Goal: Transaction & Acquisition: Download file/media

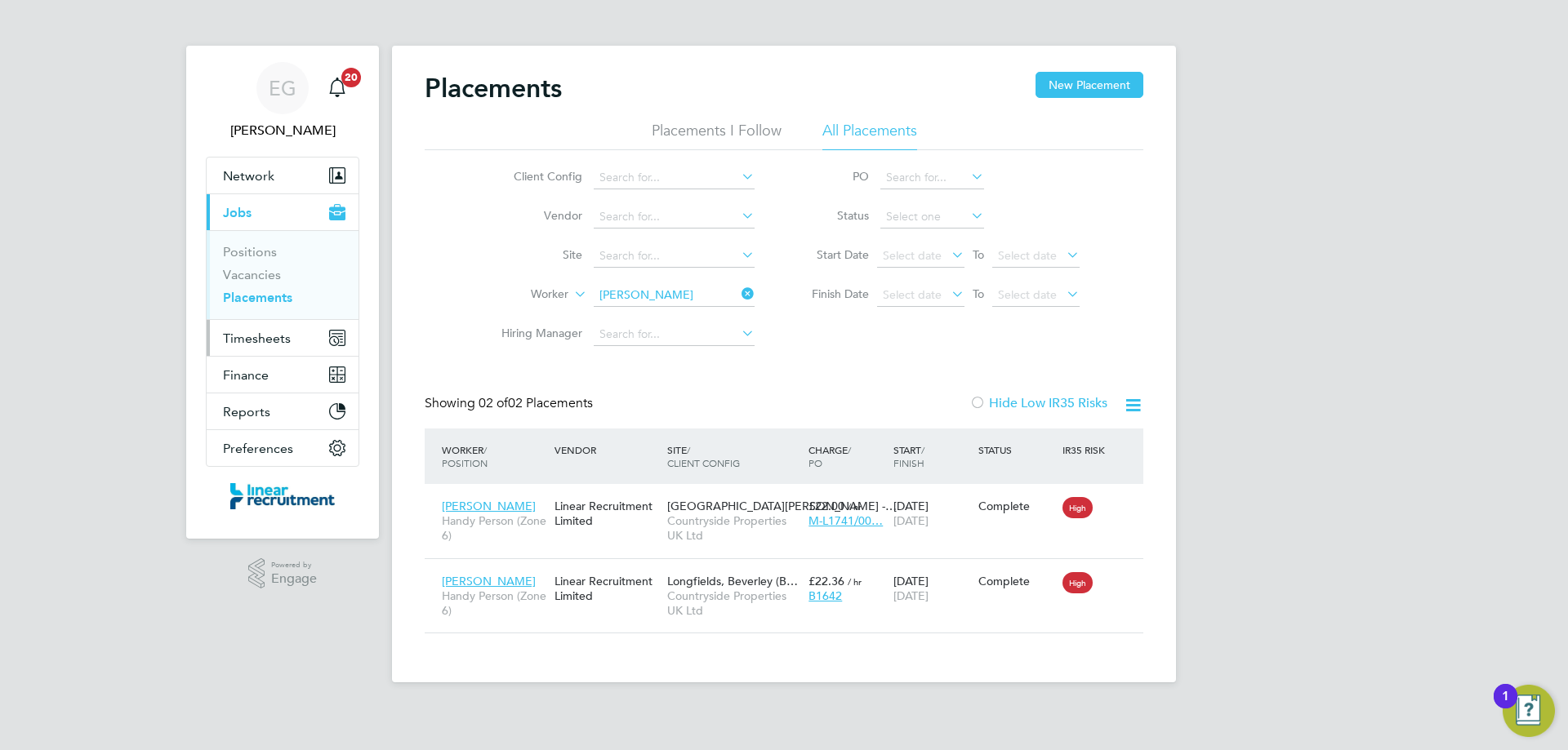
click at [261, 337] on span "Timesheets" at bounding box center [257, 338] width 68 height 16
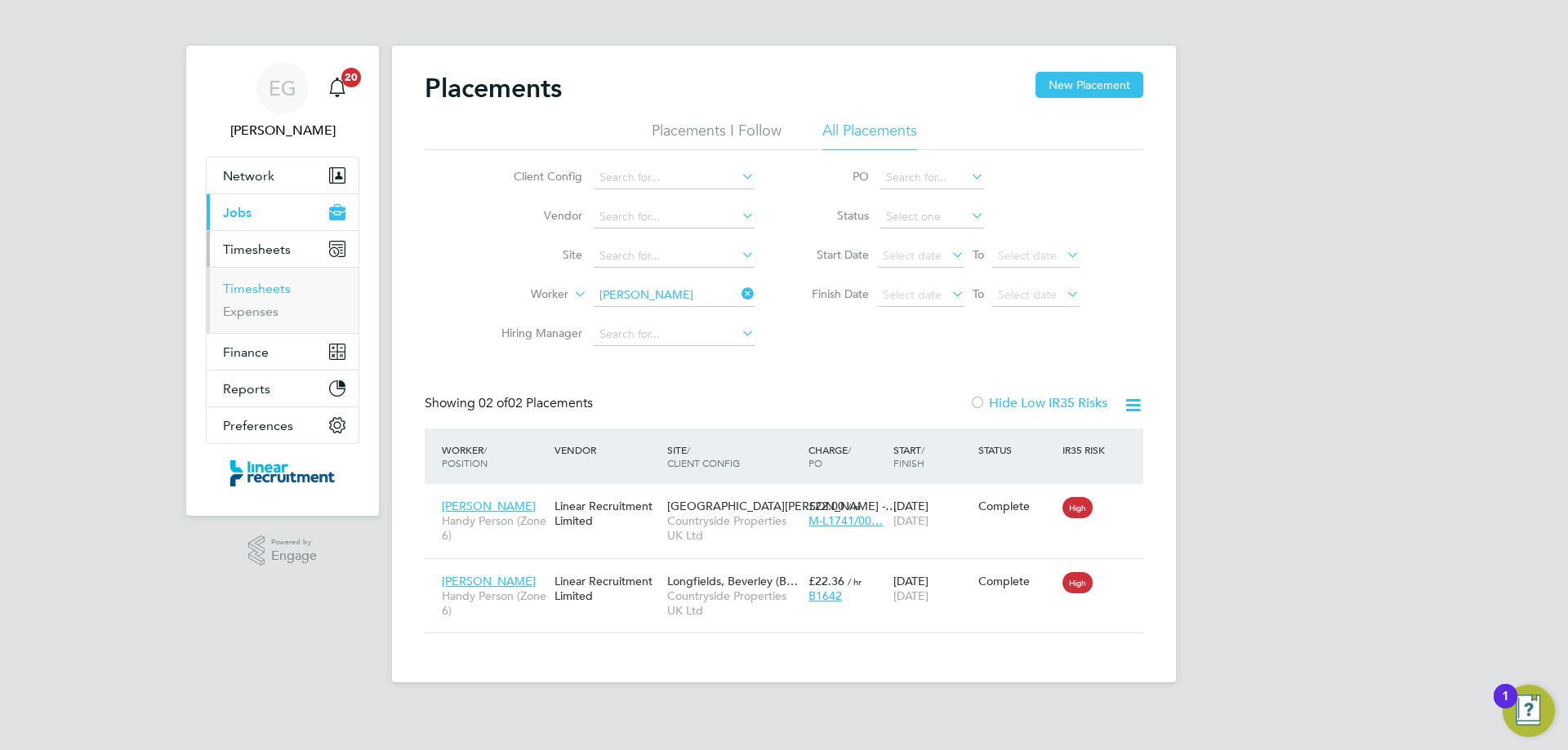
click at [263, 292] on link "Timesheets" at bounding box center [257, 288] width 68 height 16
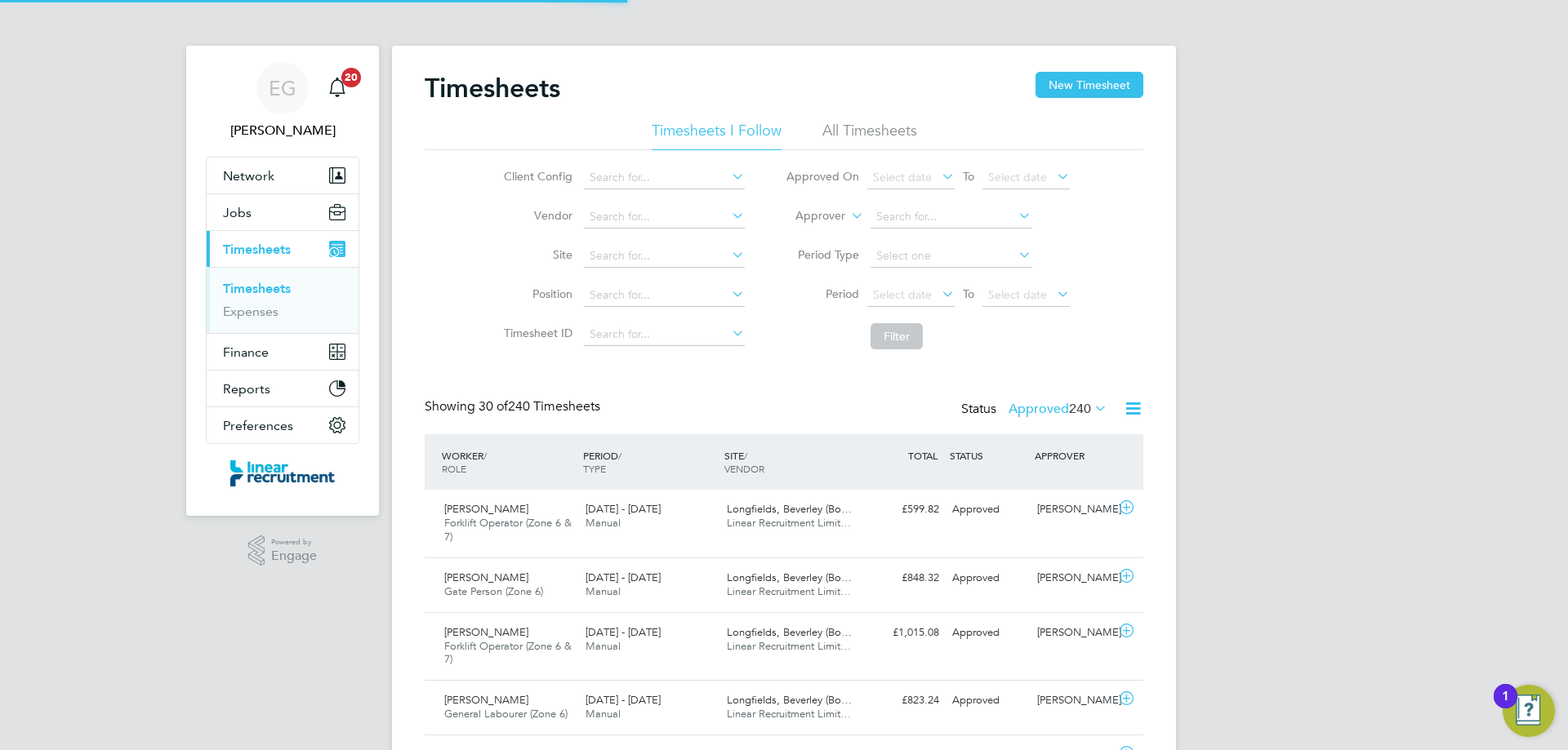
scroll to position [55, 142]
click at [907, 300] on span "Select date" at bounding box center [901, 294] width 58 height 15
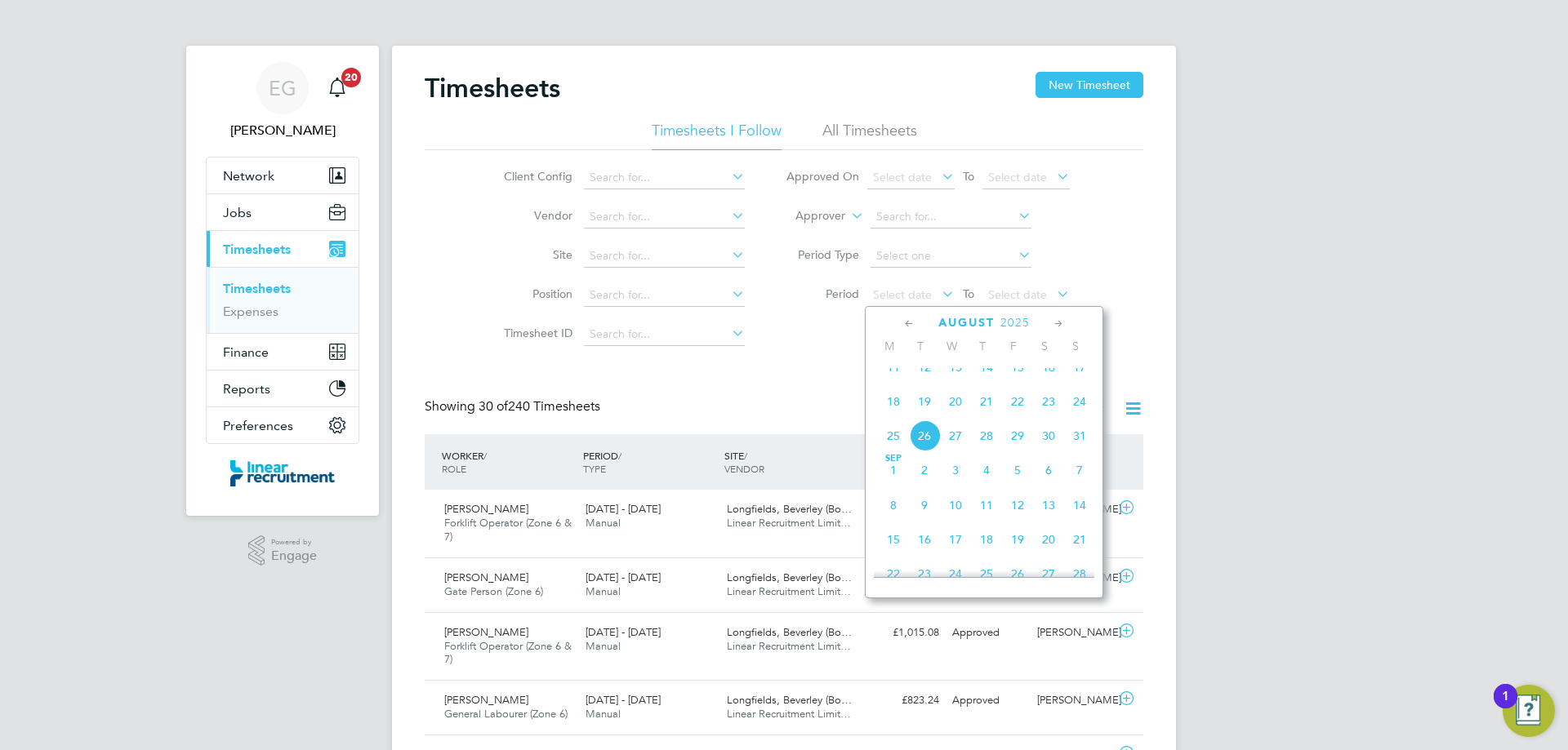
click at [894, 417] on span "18" at bounding box center [894, 402] width 31 height 31
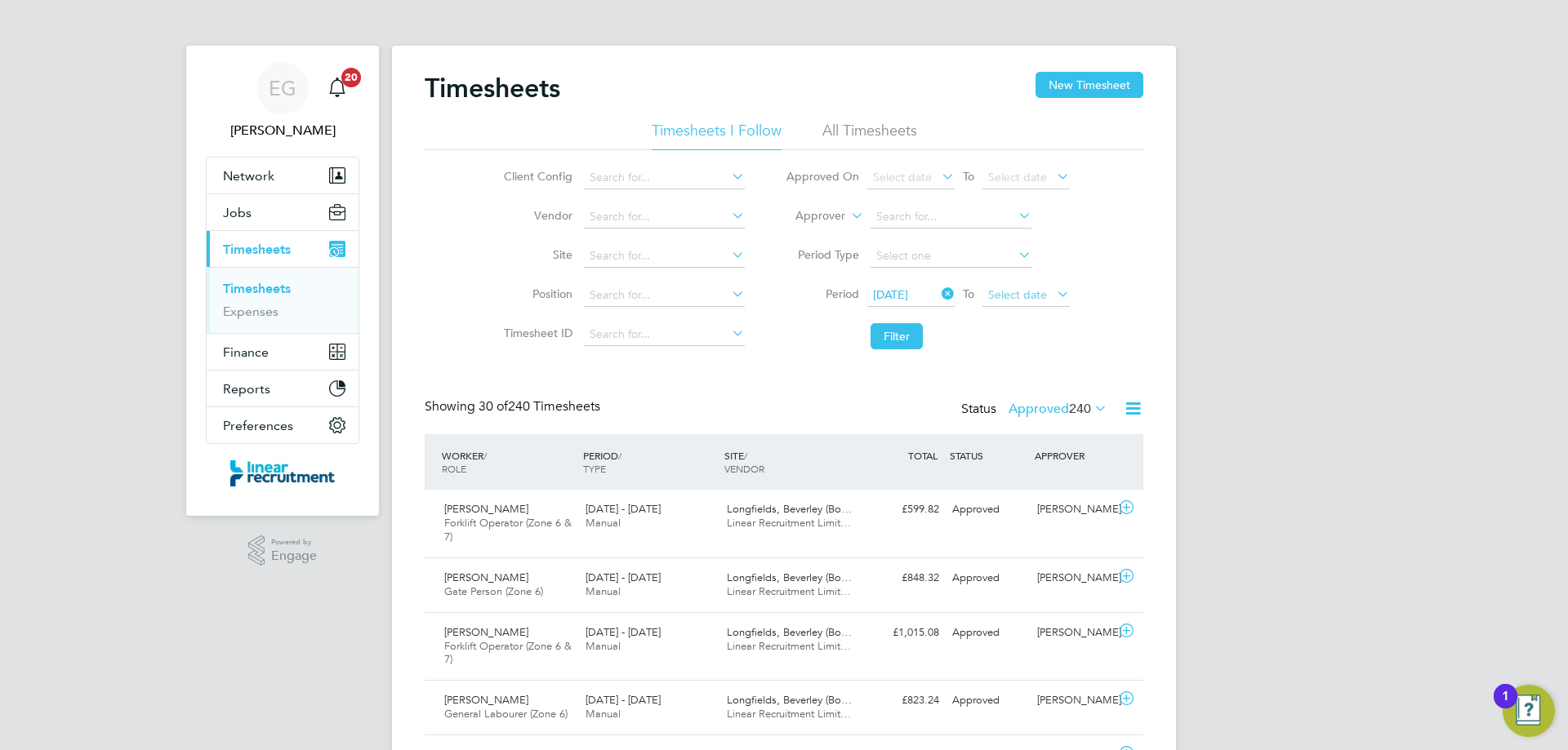
click at [1021, 290] on span "Select date" at bounding box center [1017, 294] width 58 height 15
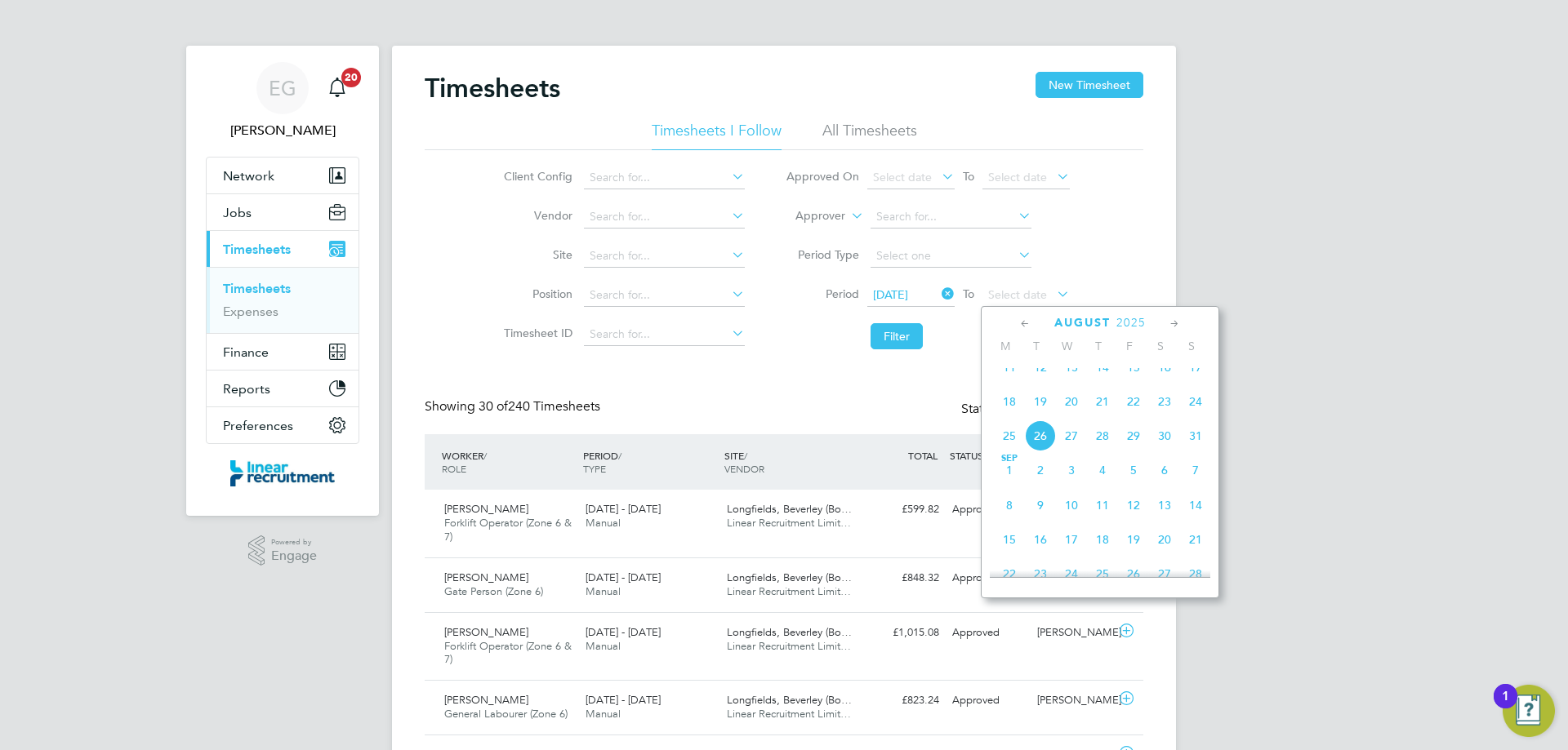
click at [1195, 418] on span "24" at bounding box center [1196, 402] width 31 height 31
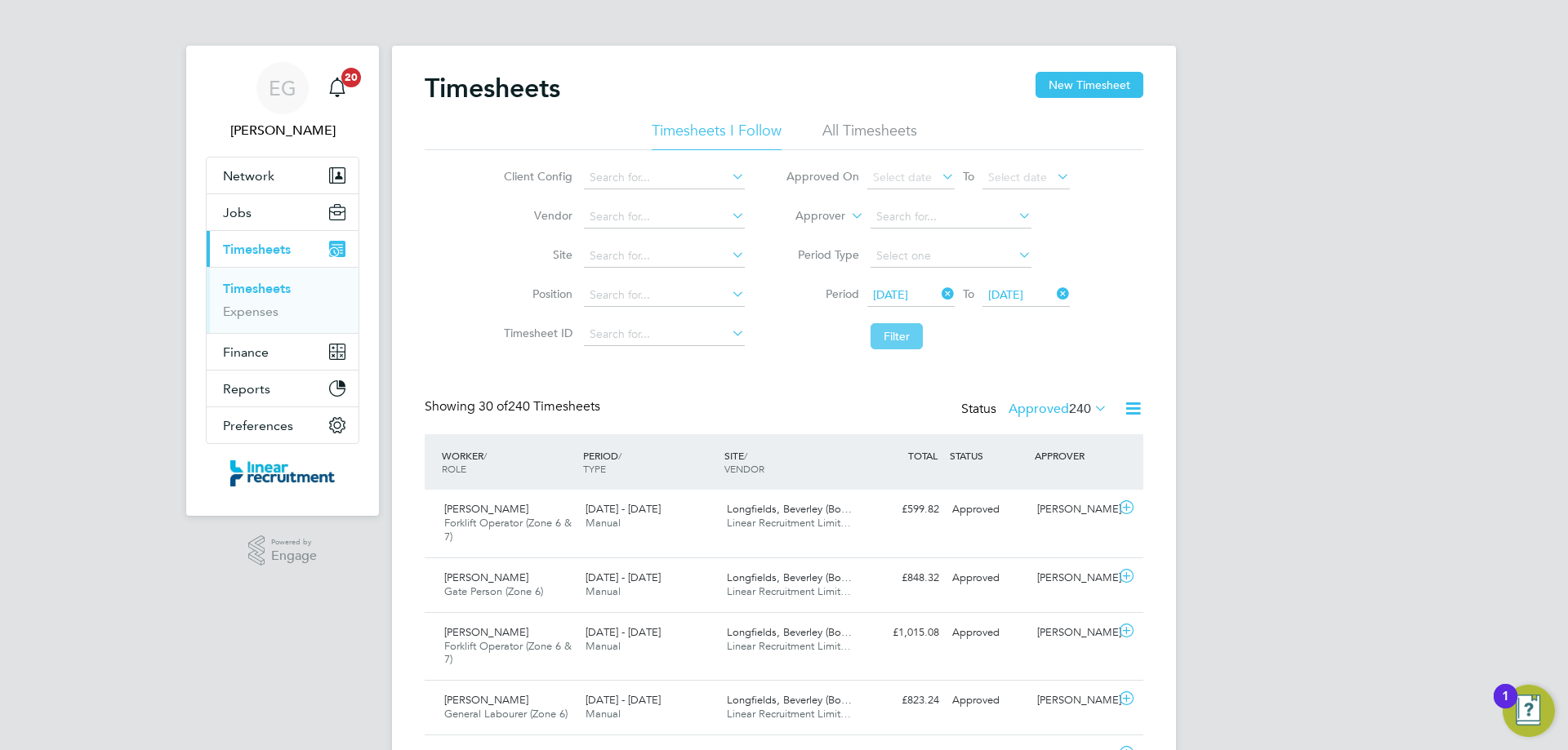
click at [897, 333] on button "Filter" at bounding box center [897, 336] width 52 height 26
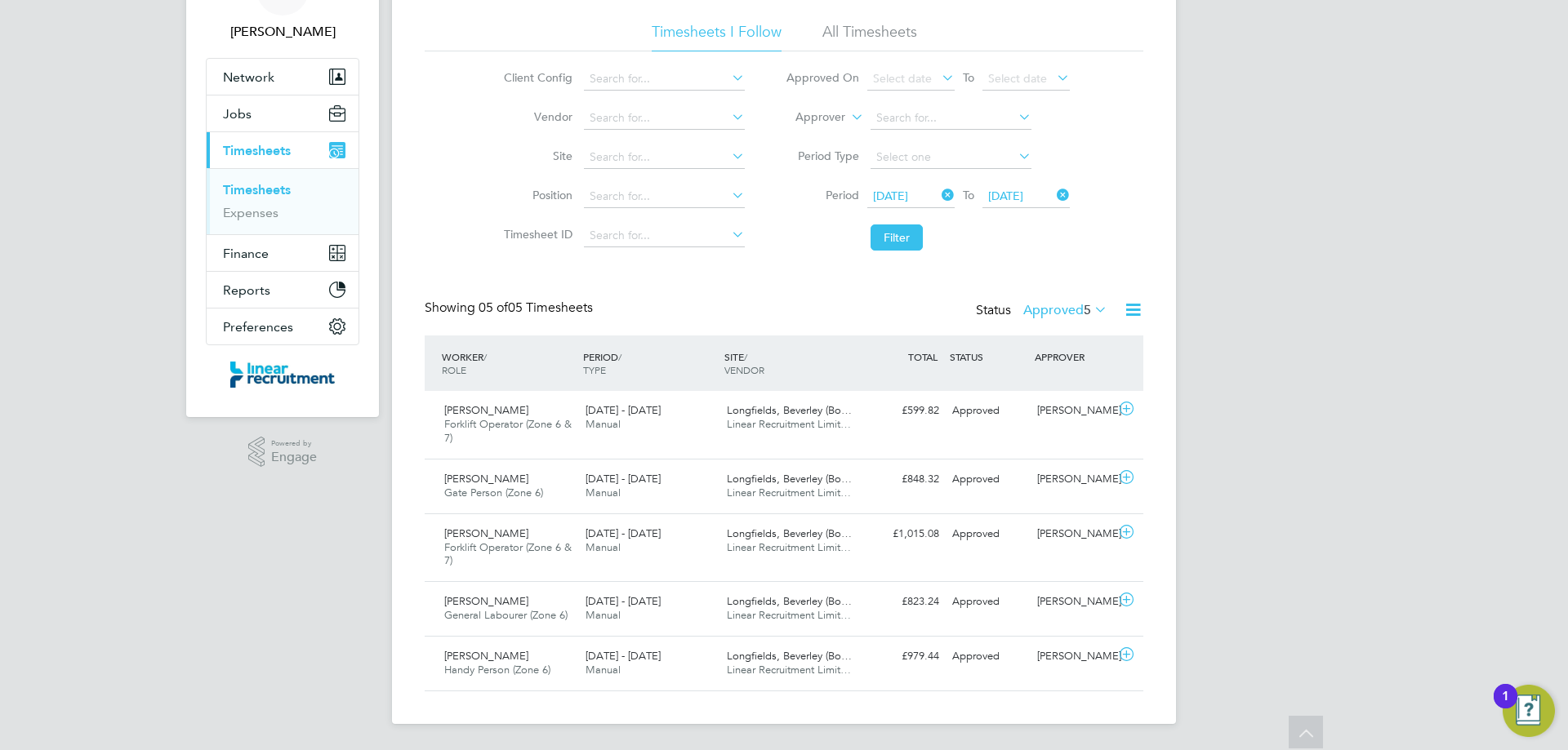
click at [1091, 308] on icon at bounding box center [1091, 309] width 0 height 23
click at [1327, 297] on div "EG Eshanthi Goonetilleke Notifications 20 Applications: Network Team Members Bu…" at bounding box center [784, 325] width 1568 height 849
click at [1123, 411] on icon at bounding box center [1126, 409] width 20 height 13
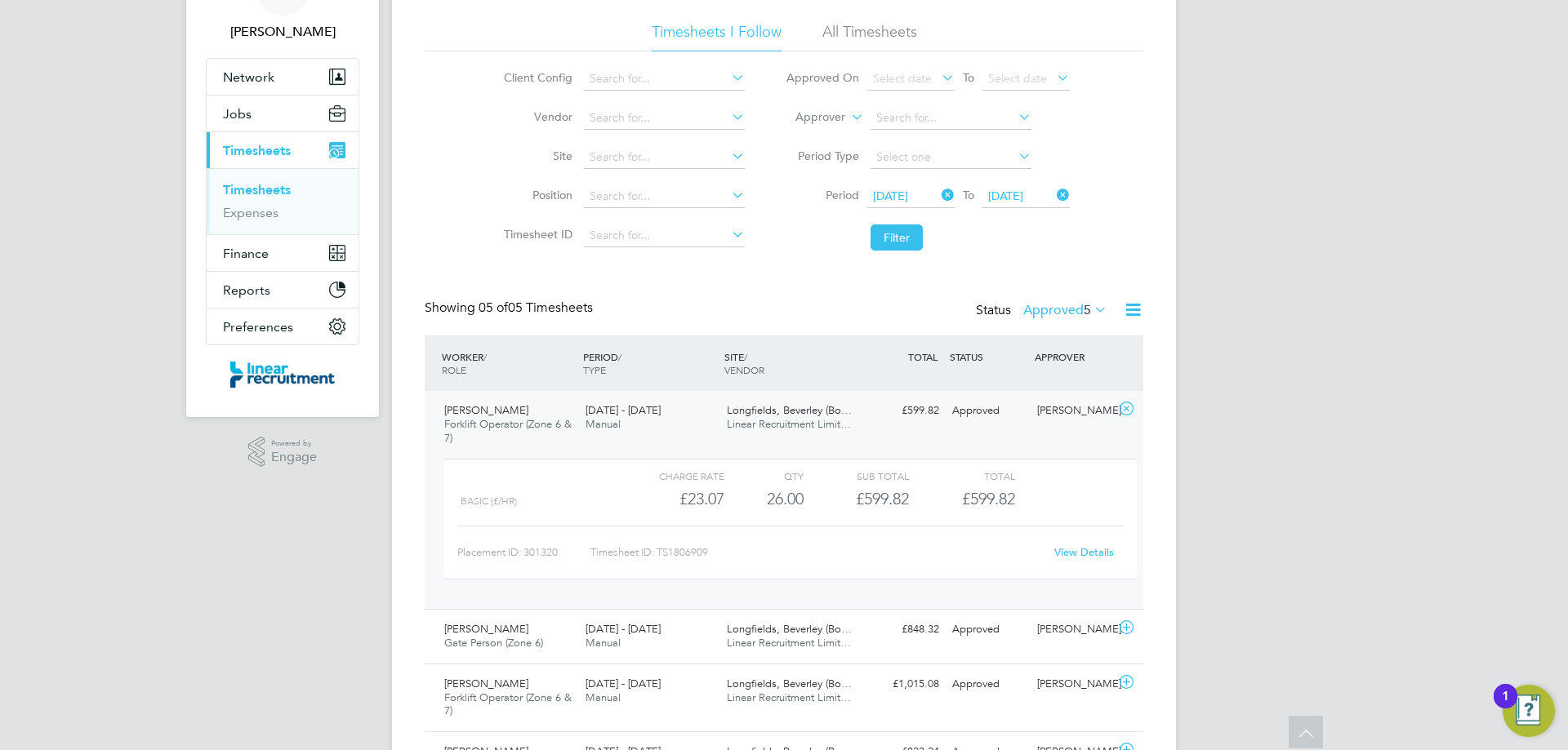
click at [1102, 550] on link "View Details" at bounding box center [1084, 552] width 59 height 14
click at [1122, 409] on icon at bounding box center [1126, 409] width 20 height 13
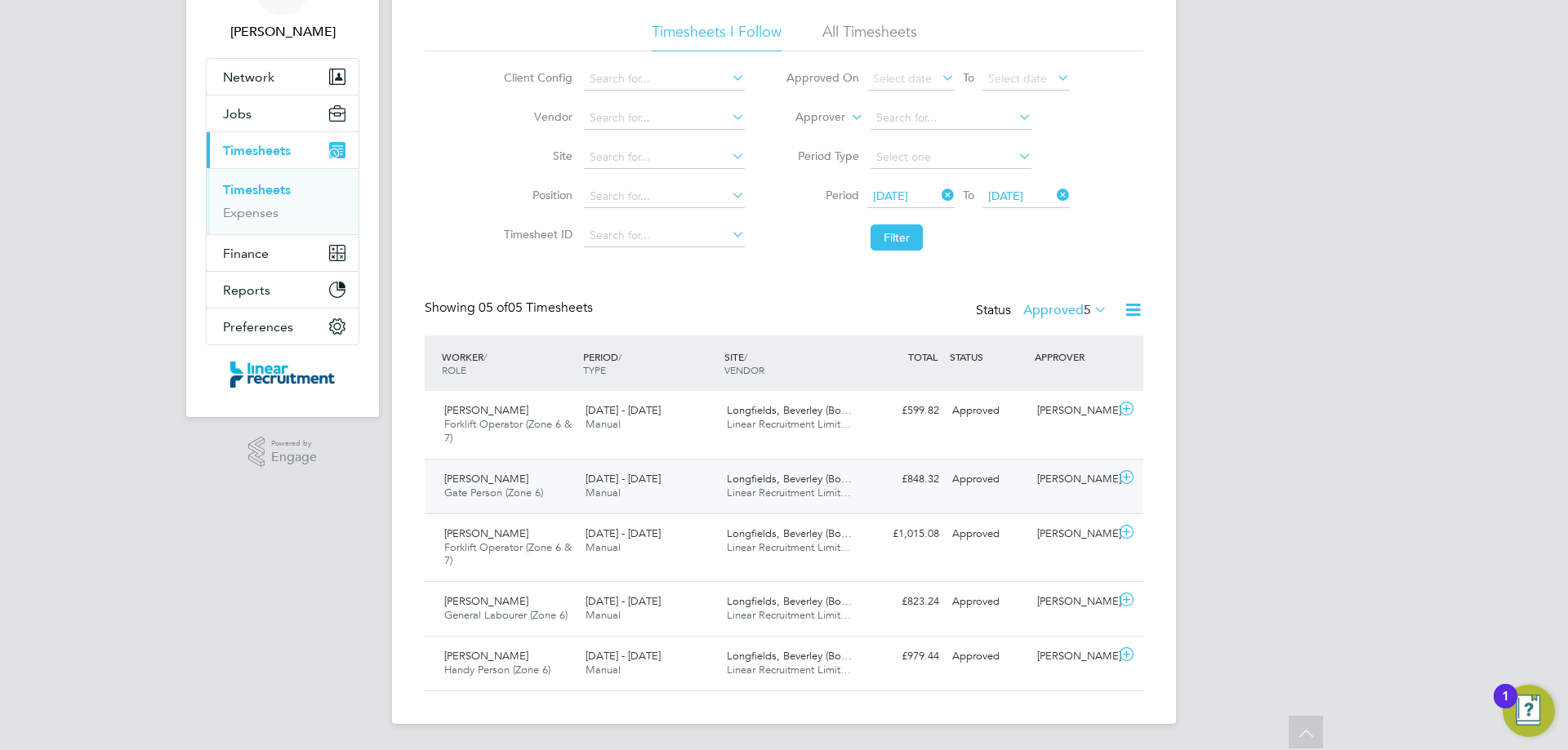
click at [1130, 475] on icon at bounding box center [1126, 478] width 20 height 13
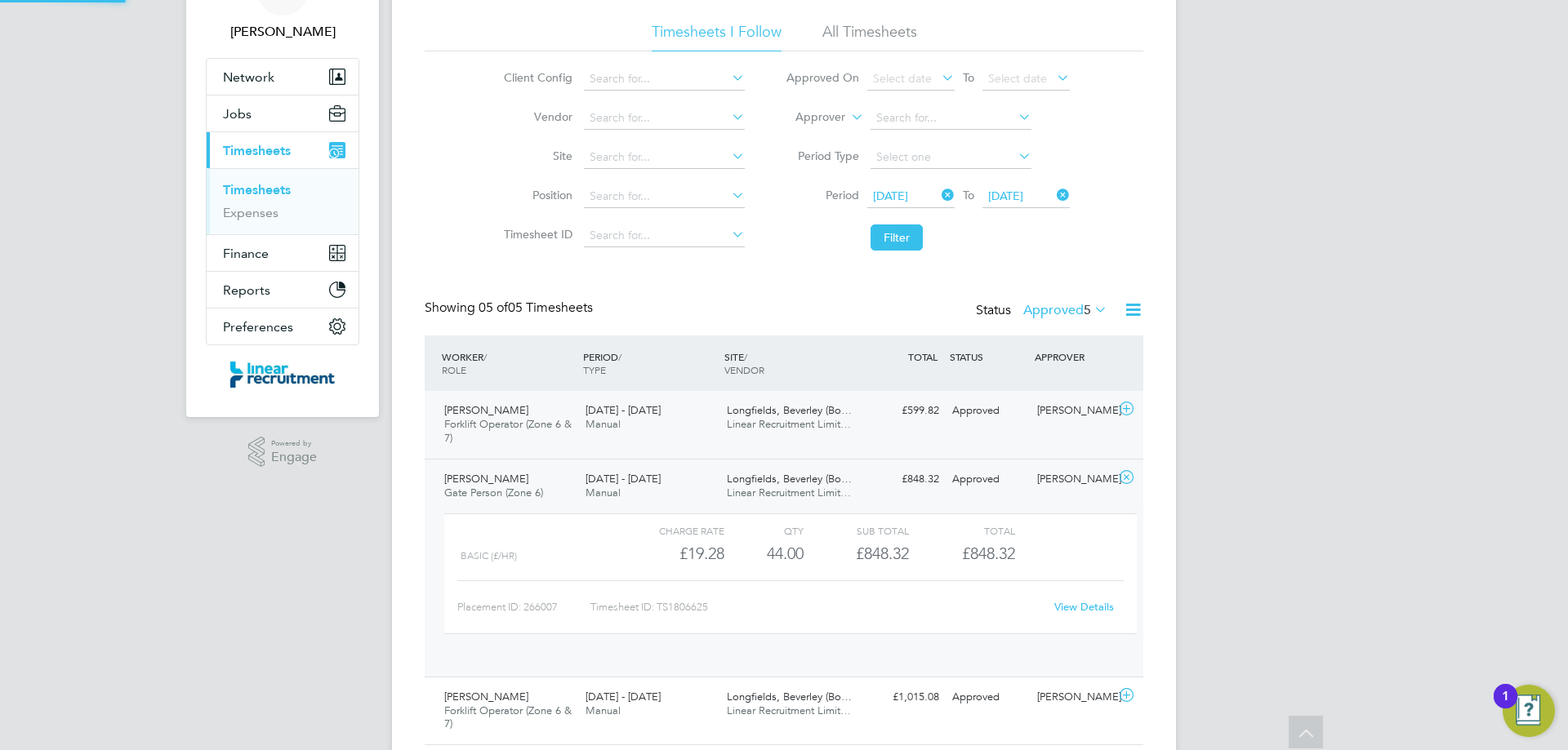
scroll to position [28, 159]
click at [1098, 609] on link "View Details" at bounding box center [1084, 606] width 59 height 14
click at [1128, 476] on icon at bounding box center [1126, 478] width 20 height 13
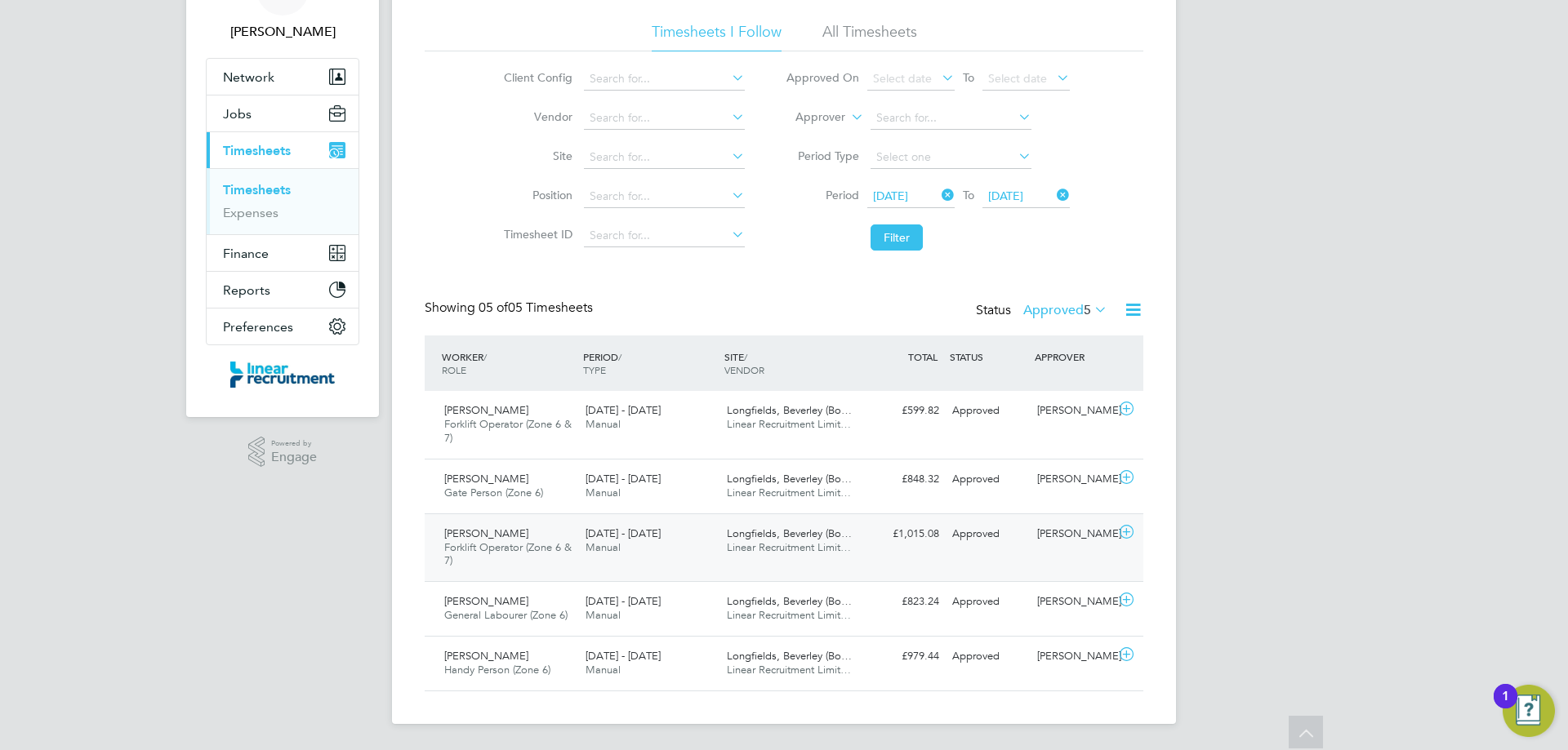
click at [1126, 529] on icon at bounding box center [1126, 532] width 20 height 13
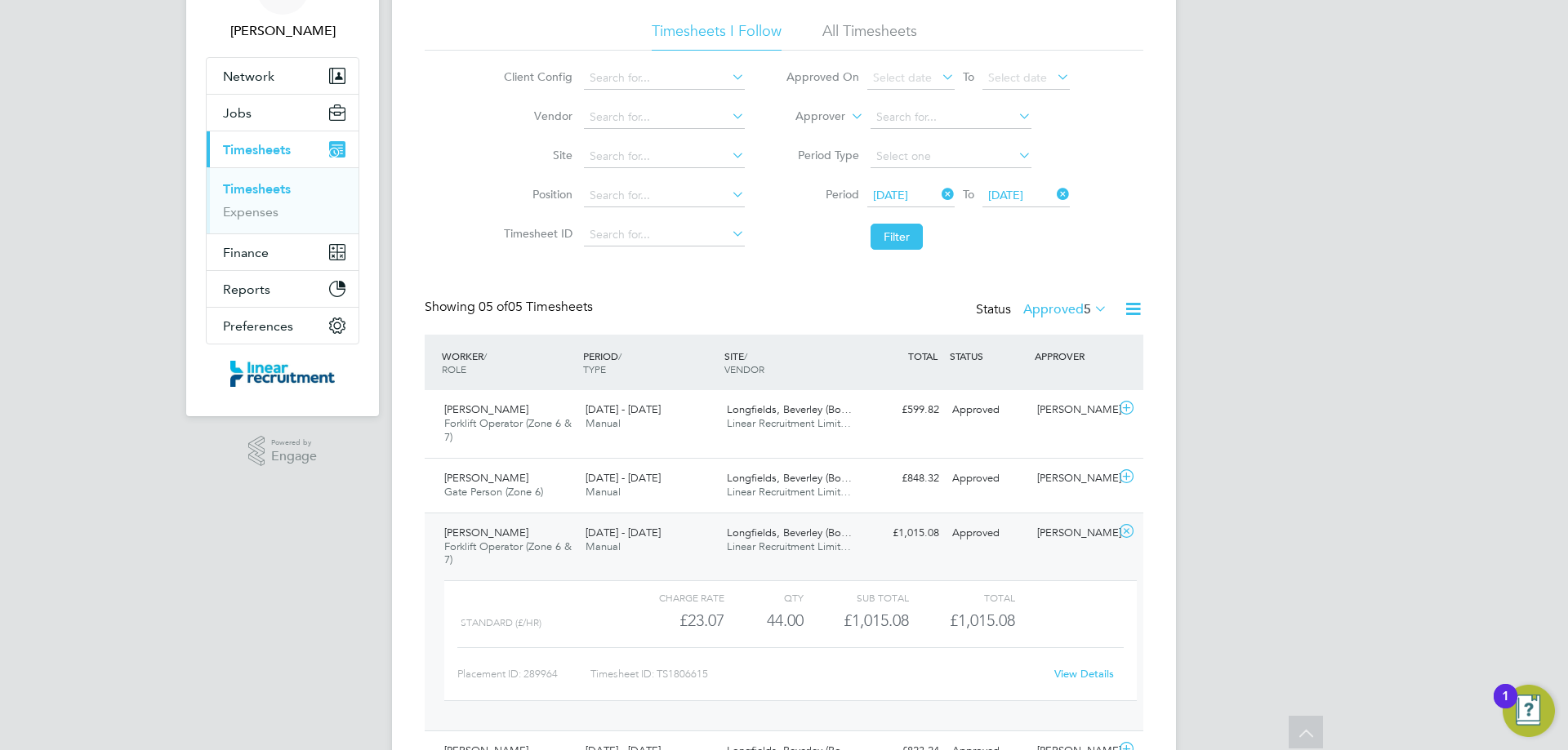
click at [1077, 674] on link "View Details" at bounding box center [1084, 673] width 59 height 14
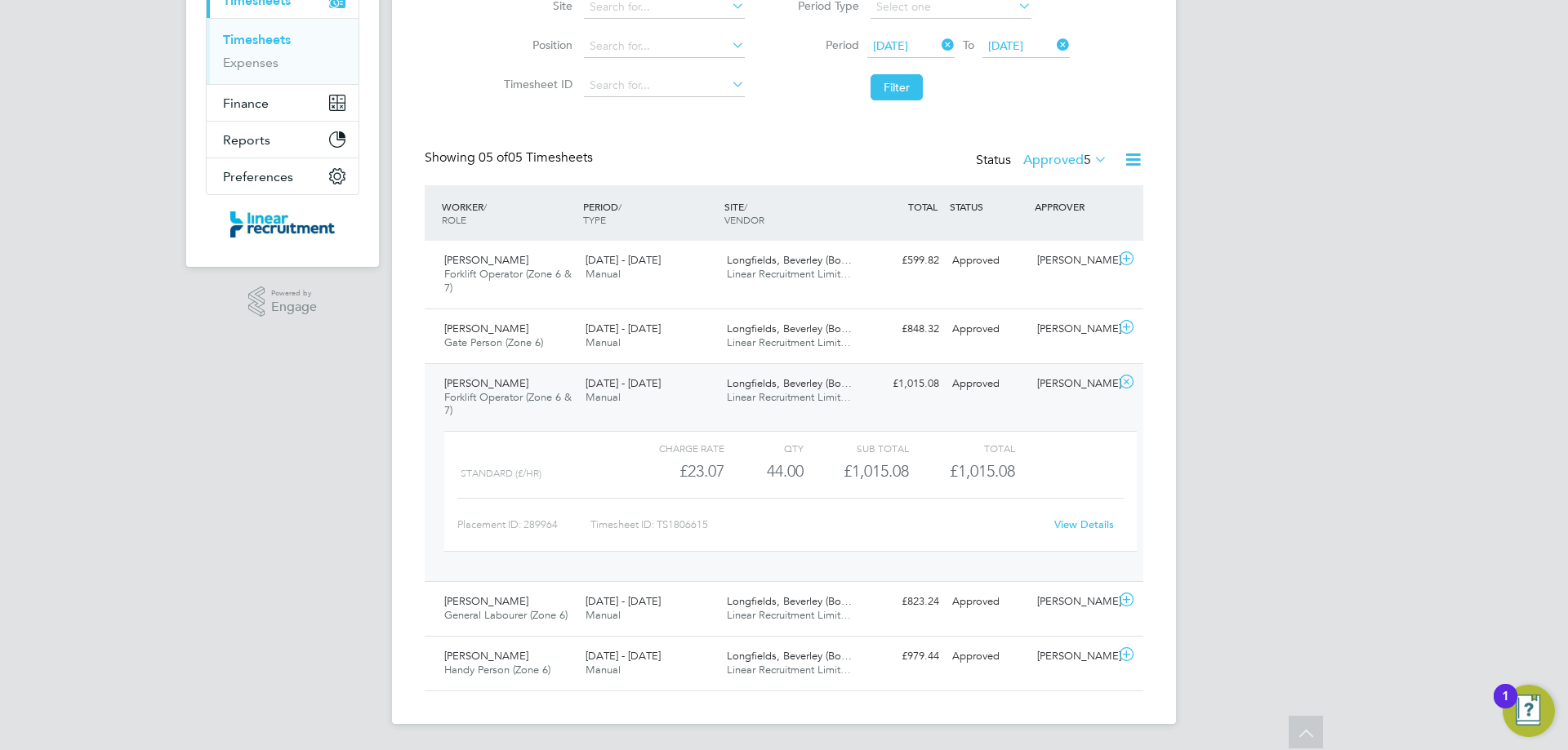
click at [1125, 381] on icon at bounding box center [1126, 382] width 20 height 13
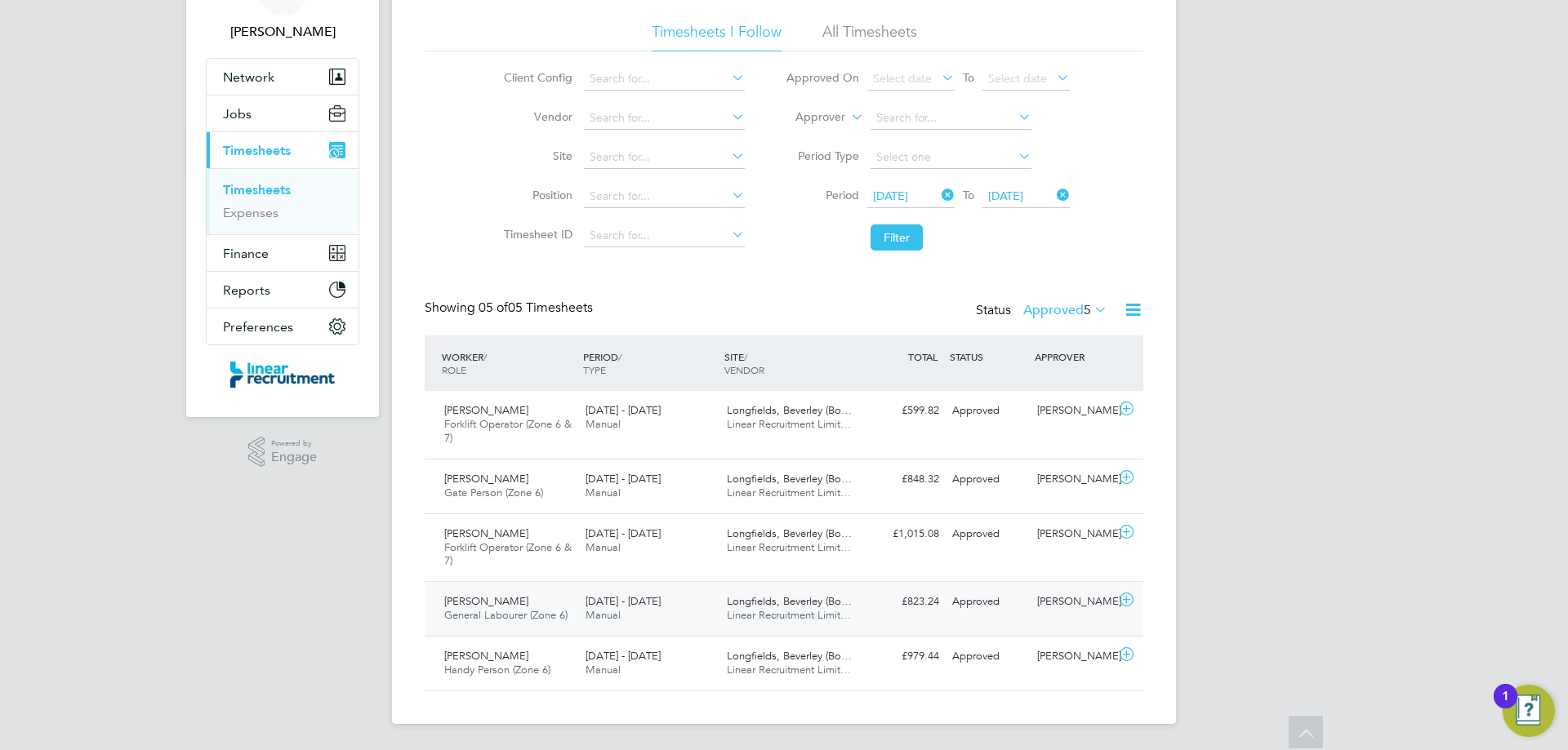
click at [1125, 601] on icon at bounding box center [1126, 600] width 20 height 13
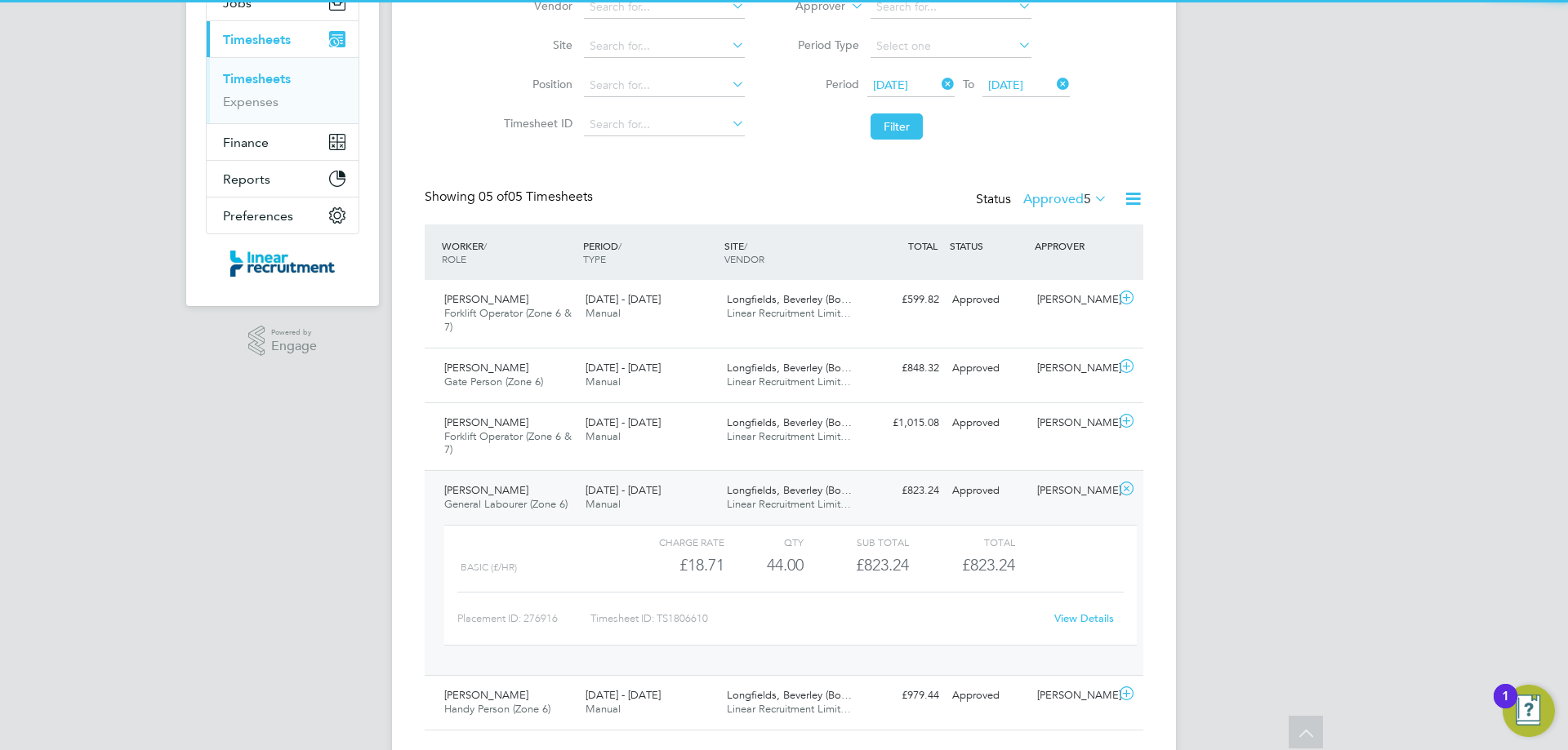
scroll to position [249, 0]
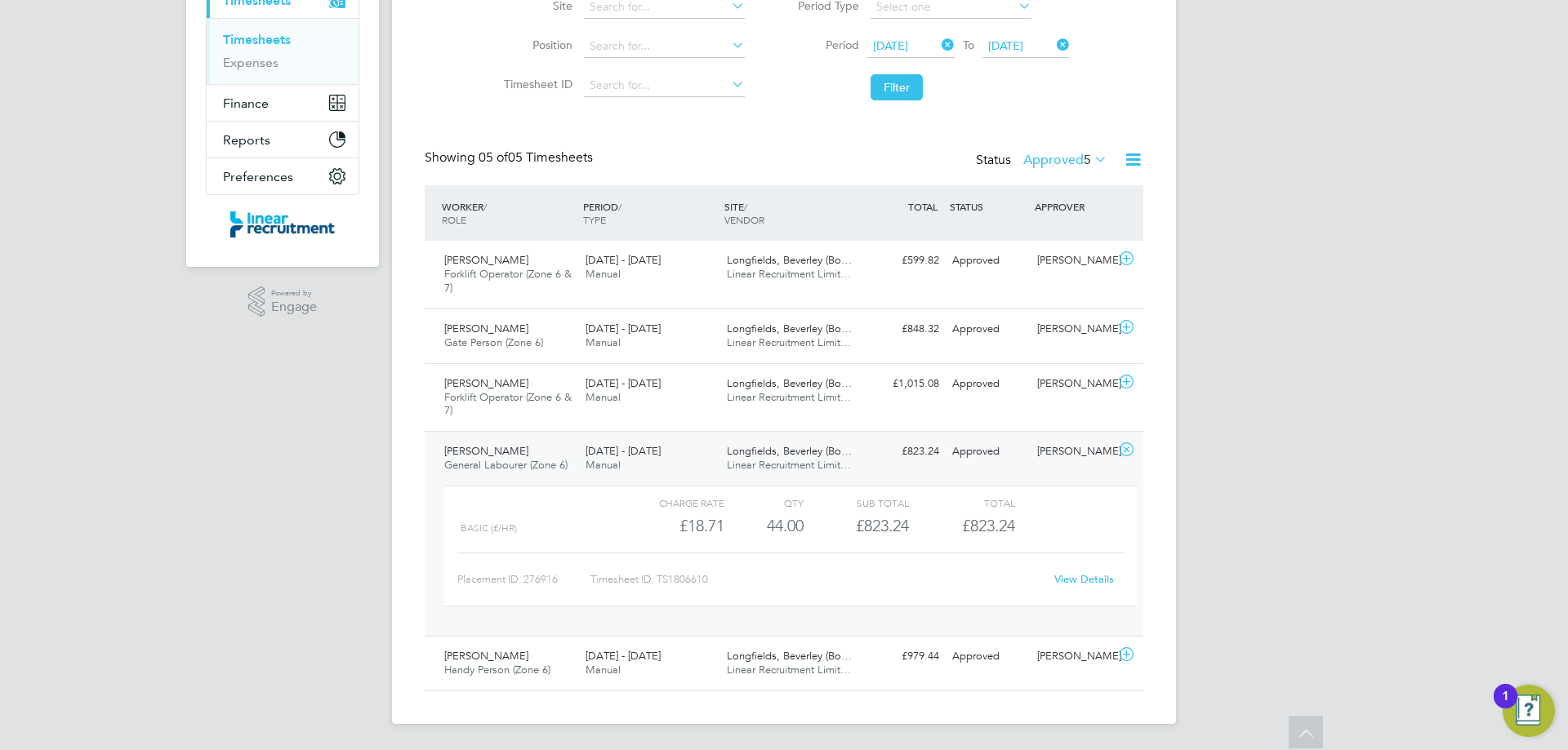
click at [1082, 580] on link "View Details" at bounding box center [1084, 579] width 59 height 14
click at [1128, 453] on icon at bounding box center [1126, 450] width 20 height 13
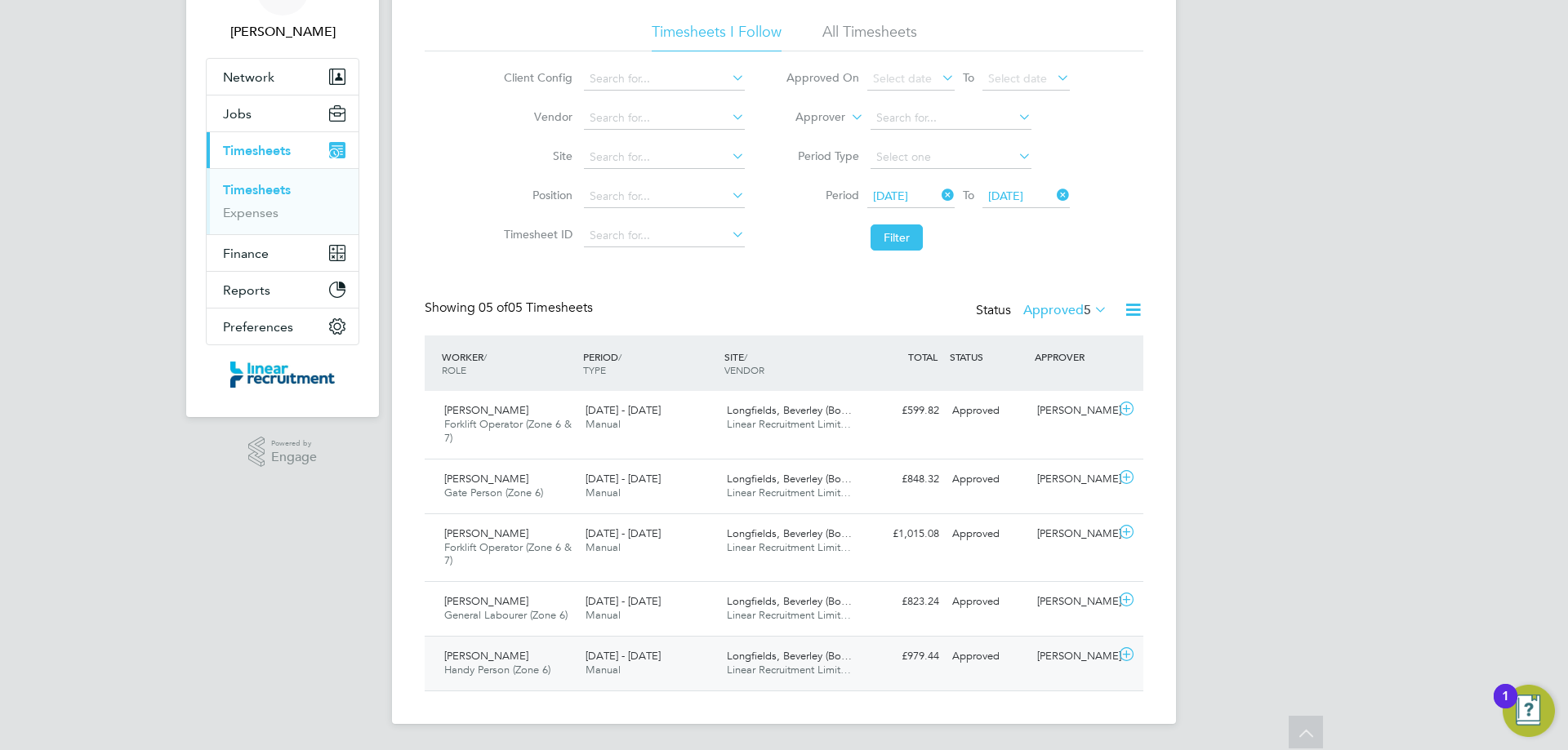
click at [1128, 657] on icon at bounding box center [1126, 655] width 20 height 13
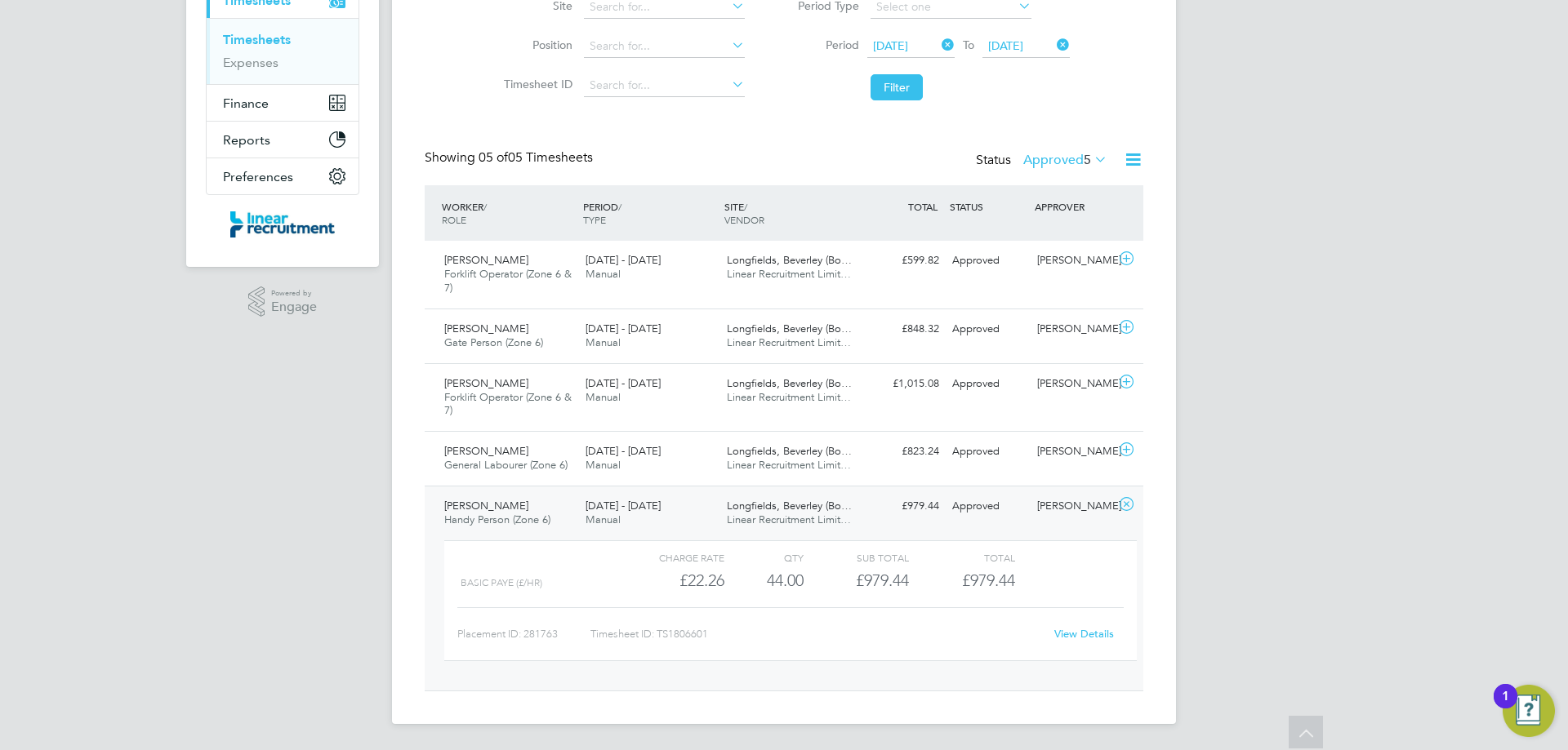
click at [1085, 635] on link "View Details" at bounding box center [1084, 633] width 59 height 14
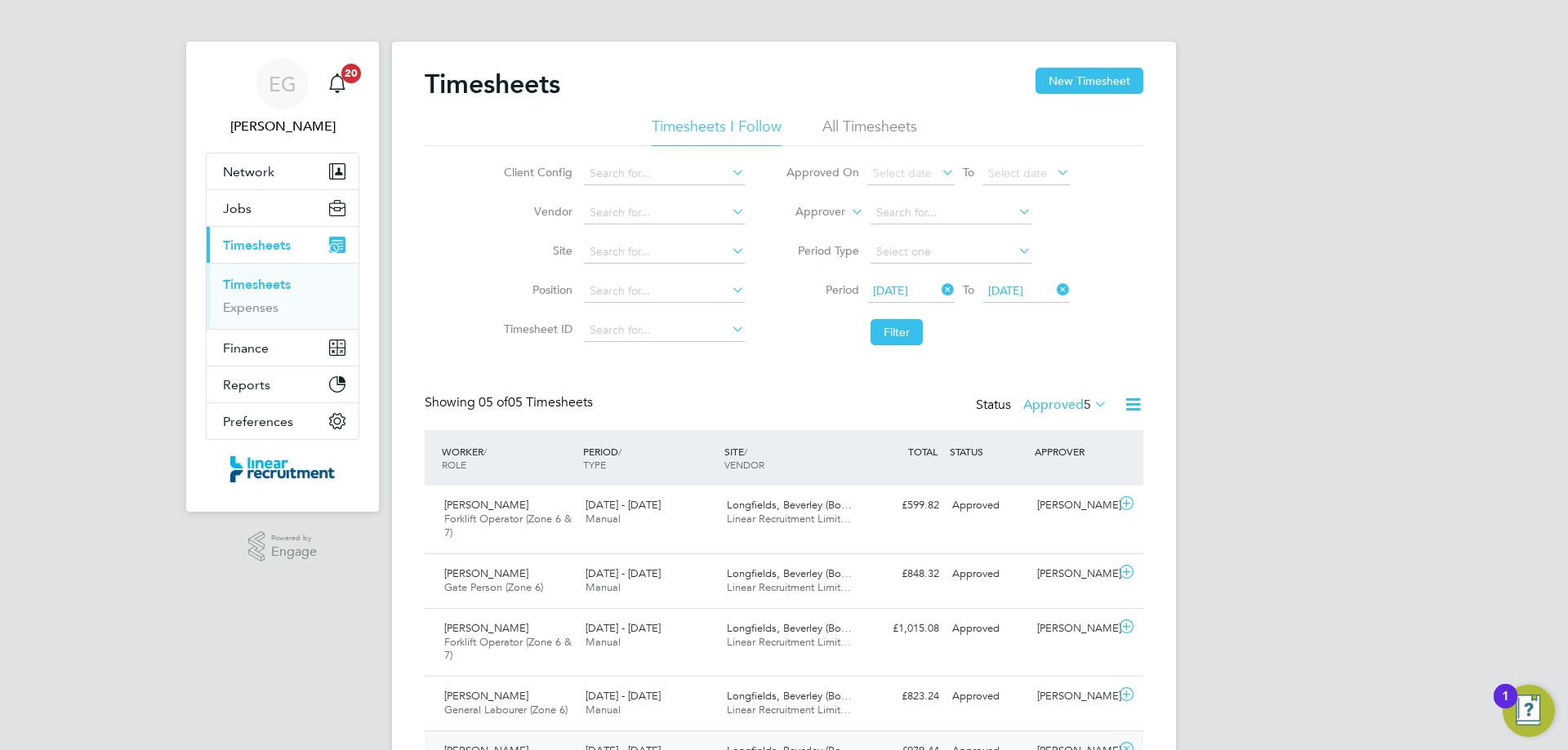
click at [1091, 405] on icon at bounding box center [1091, 404] width 0 height 23
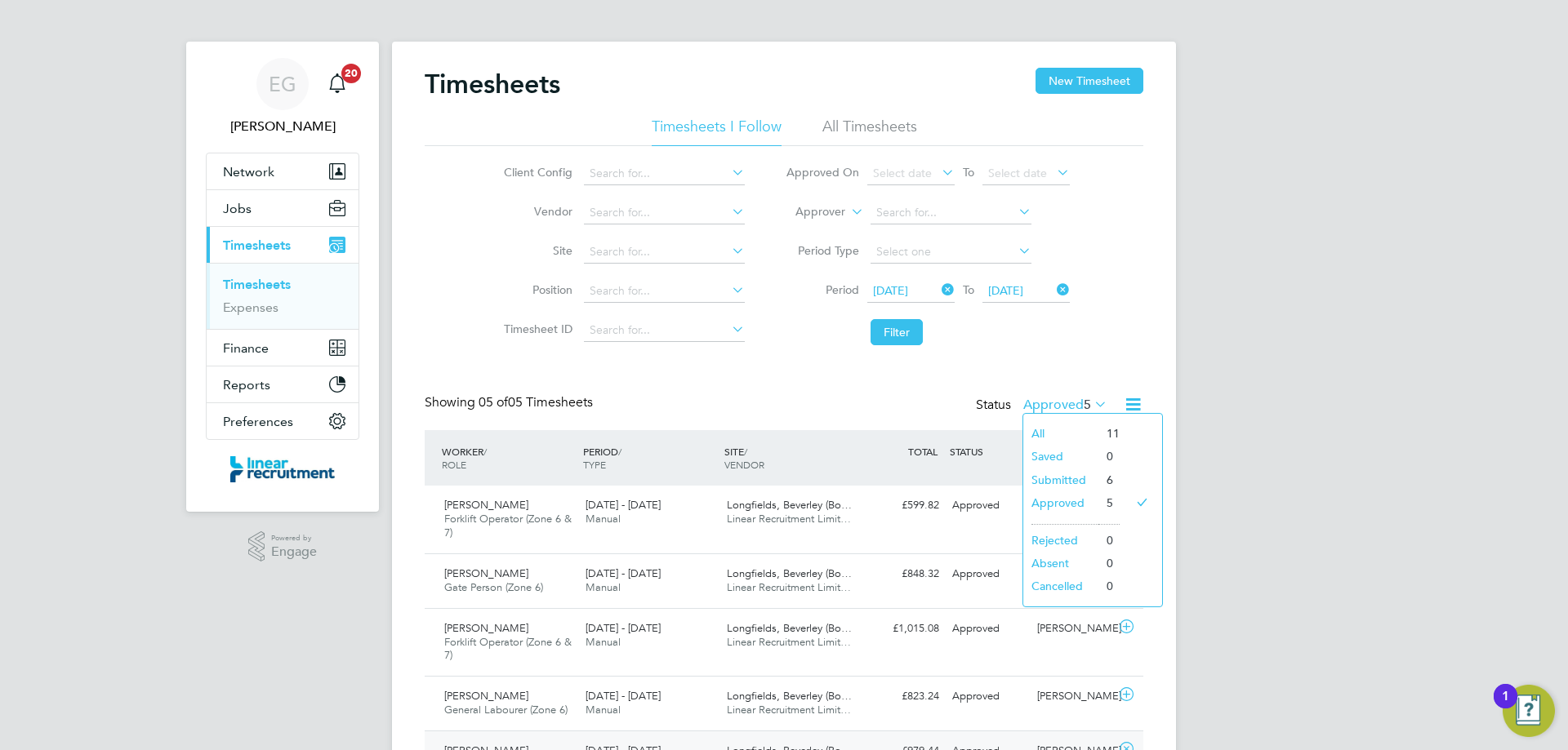
click at [1073, 475] on li "Submitted" at bounding box center [1060, 480] width 75 height 23
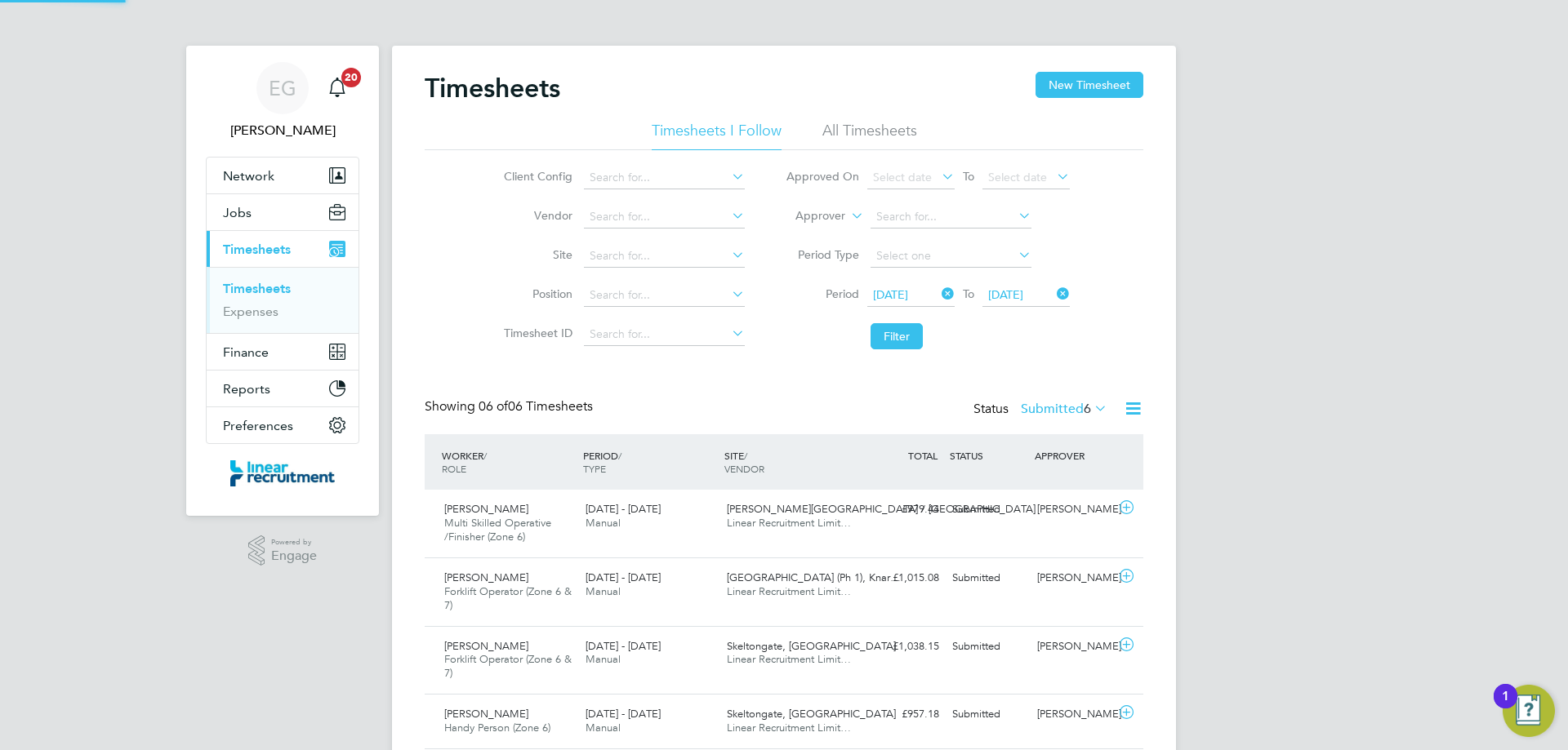
scroll to position [8, 8]
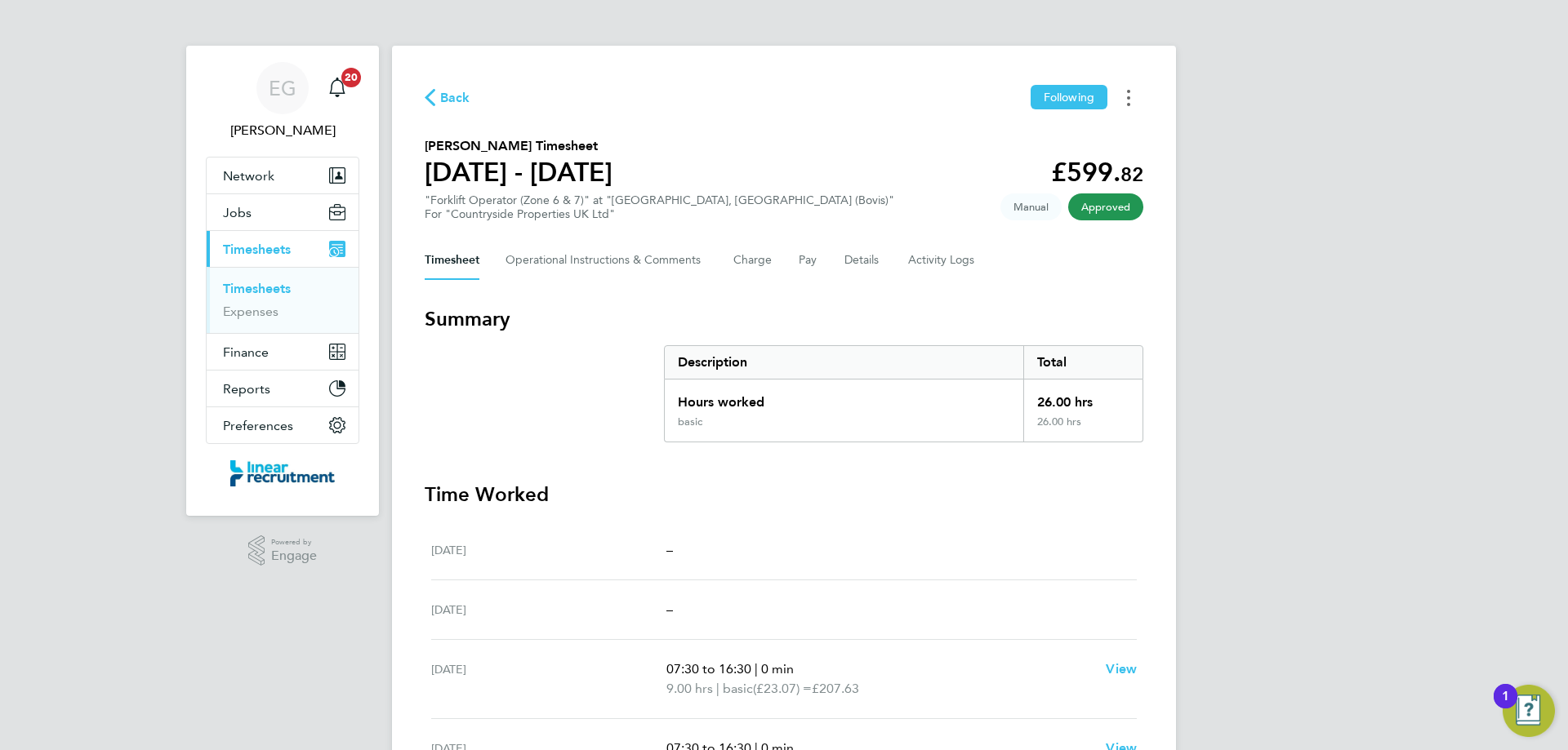
click at [1125, 97] on button "Timesheets Menu" at bounding box center [1129, 97] width 30 height 25
click at [1039, 139] on link "Download timesheet" at bounding box center [1046, 133] width 196 height 32
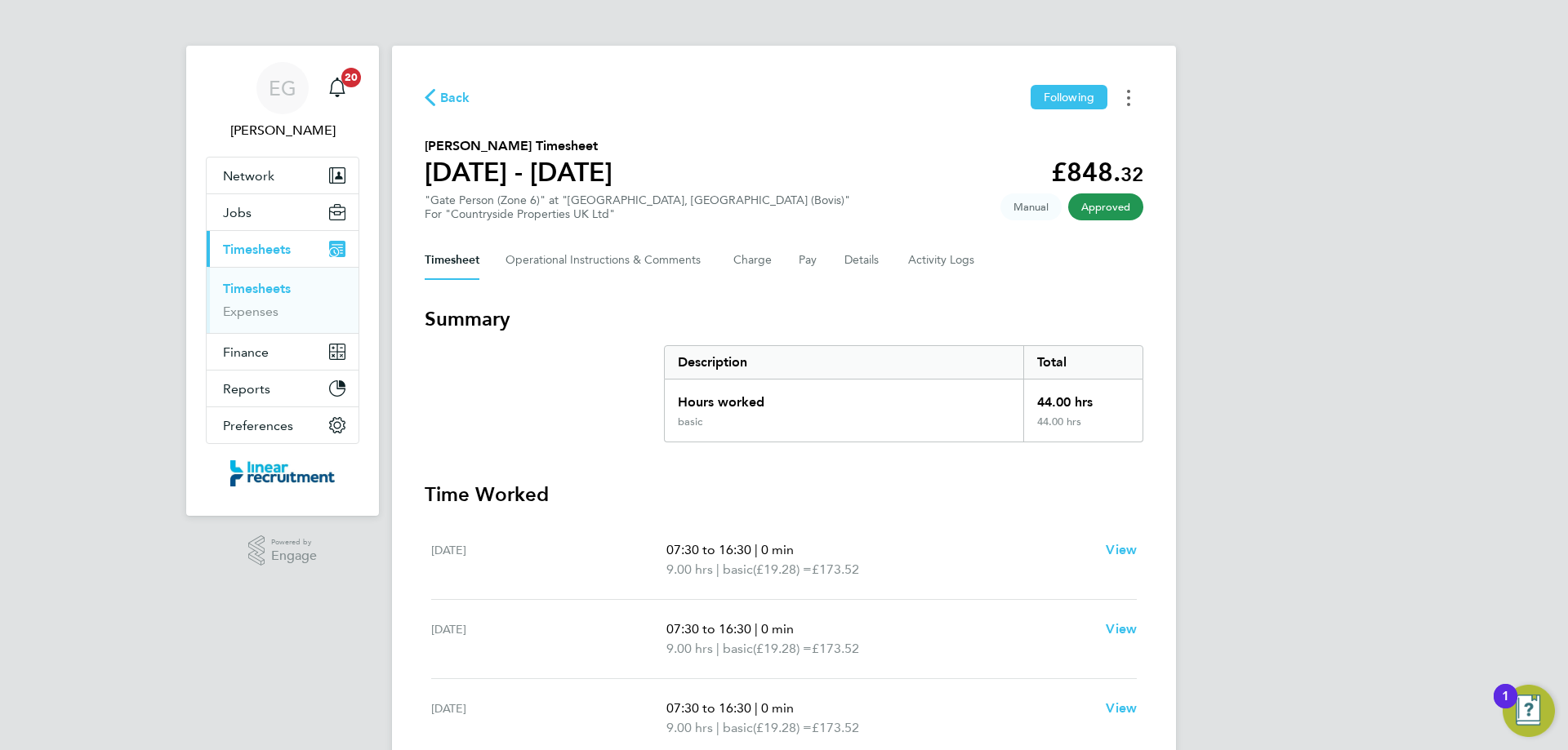
click at [1128, 101] on icon "Timesheets Menu" at bounding box center [1129, 98] width 4 height 17
click at [996, 143] on link "Download timesheet" at bounding box center [1046, 133] width 196 height 32
click at [1131, 95] on button "Timesheets Menu" at bounding box center [1129, 97] width 30 height 25
click at [997, 130] on link "Download timesheet" at bounding box center [1046, 133] width 196 height 32
click at [1132, 94] on button "Timesheets Menu" at bounding box center [1129, 97] width 30 height 25
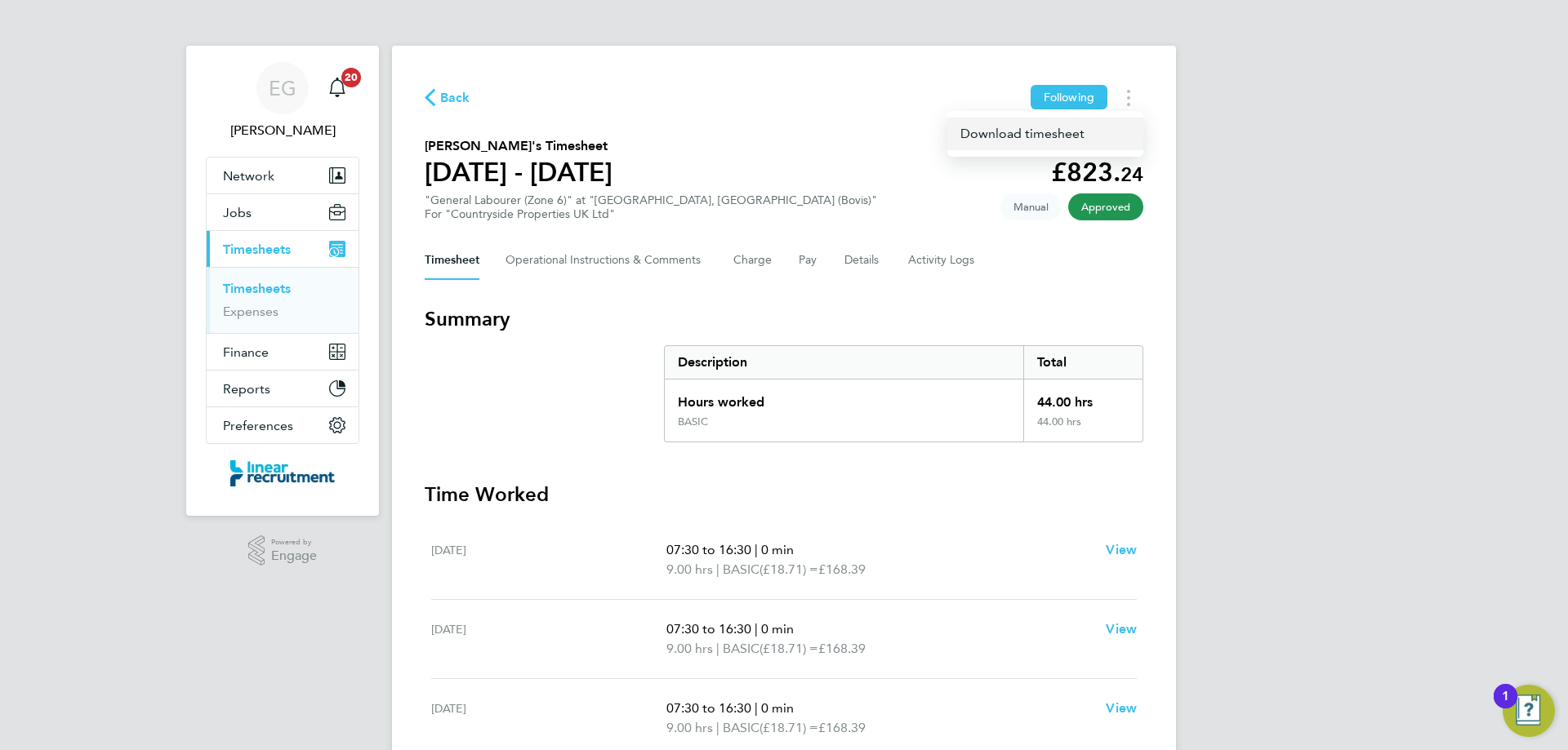
click at [1036, 142] on link "Download timesheet" at bounding box center [1046, 133] width 196 height 32
click at [1131, 101] on button "Timesheets Menu" at bounding box center [1129, 97] width 30 height 25
click at [997, 134] on link "Download timesheet" at bounding box center [1046, 133] width 196 height 32
